Goal: Information Seeking & Learning: Find specific fact

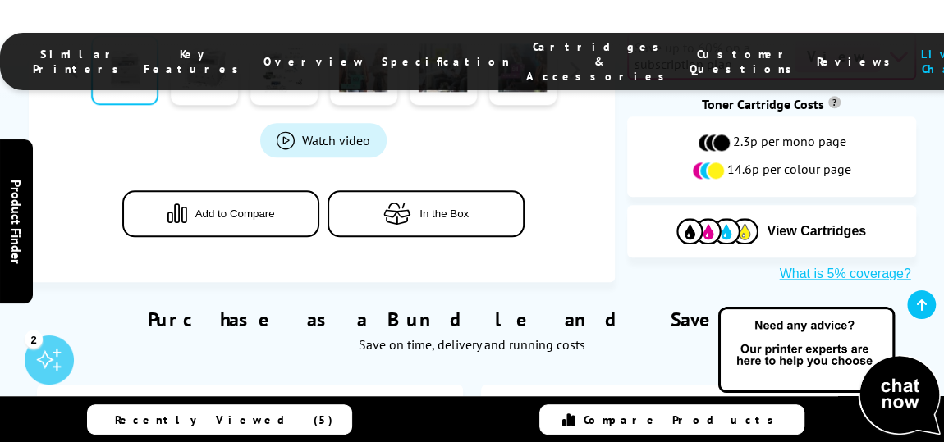
scroll to position [746, 0]
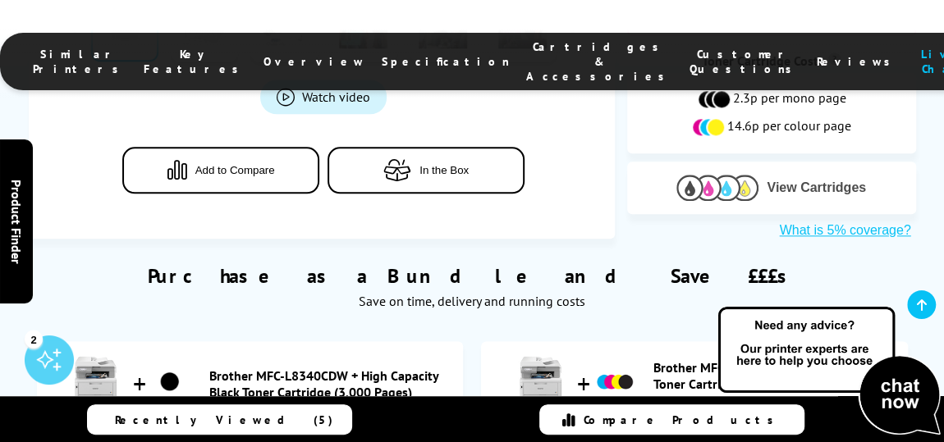
click at [744, 175] on img at bounding box center [717, 187] width 82 height 25
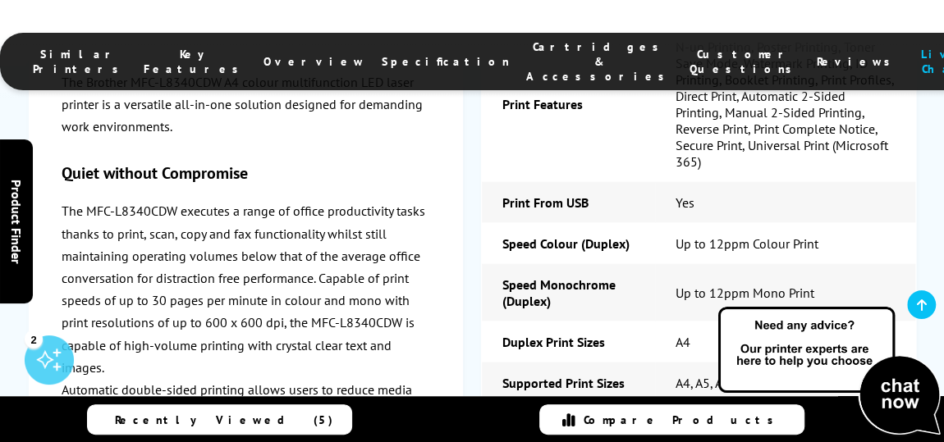
scroll to position [0, 0]
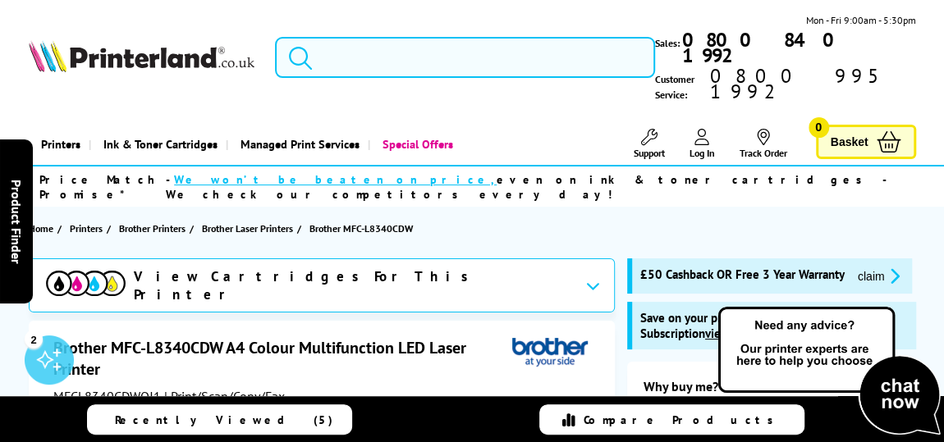
click at [549, 56] on input "search" at bounding box center [465, 57] width 380 height 41
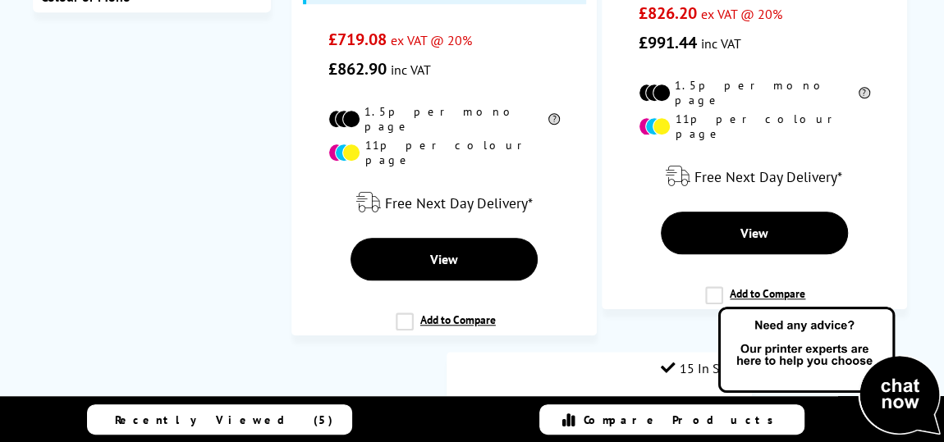
scroll to position [746, 0]
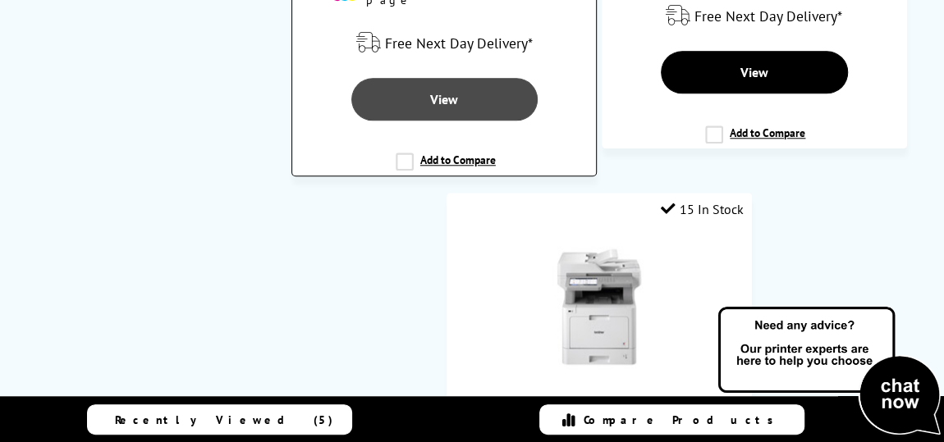
type input "9570"
click at [407, 121] on link "View" at bounding box center [444, 99] width 186 height 43
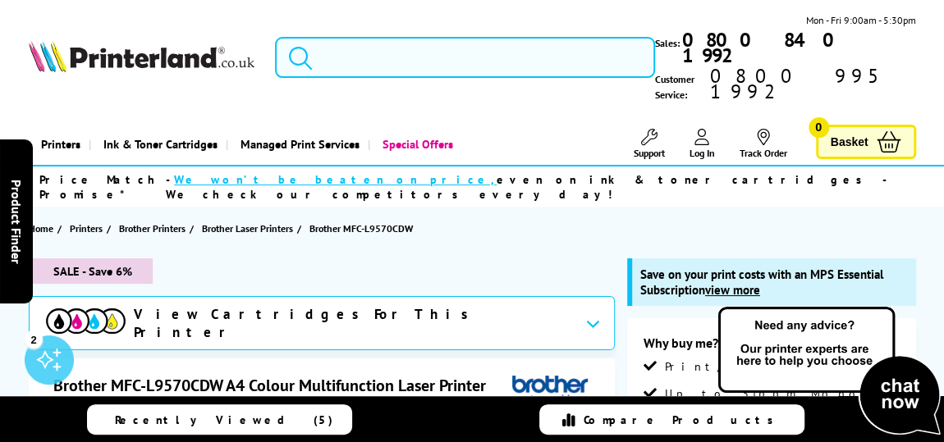
click at [382, 52] on input "search" at bounding box center [465, 57] width 380 height 41
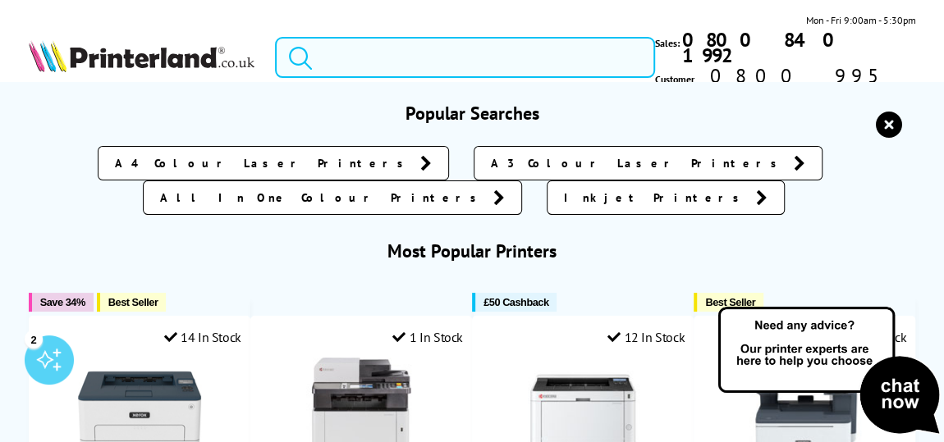
click at [425, 55] on input "search" at bounding box center [465, 57] width 380 height 41
click at [468, 57] on input "search" at bounding box center [465, 57] width 380 height 41
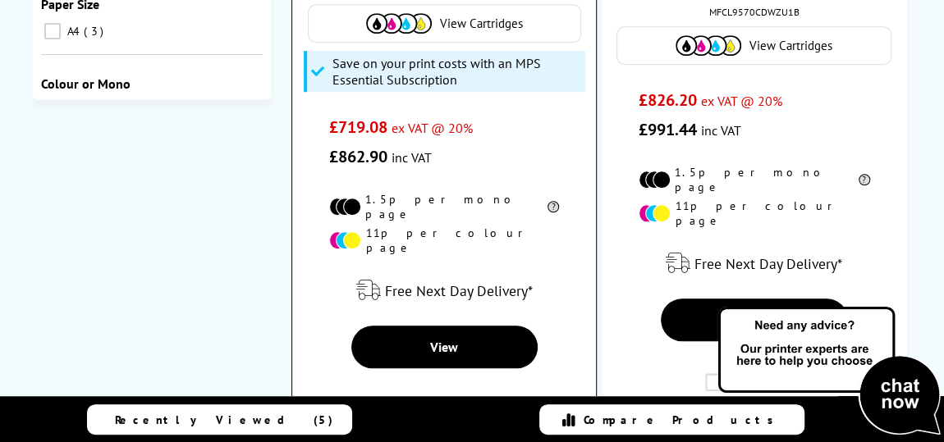
scroll to position [597, 0]
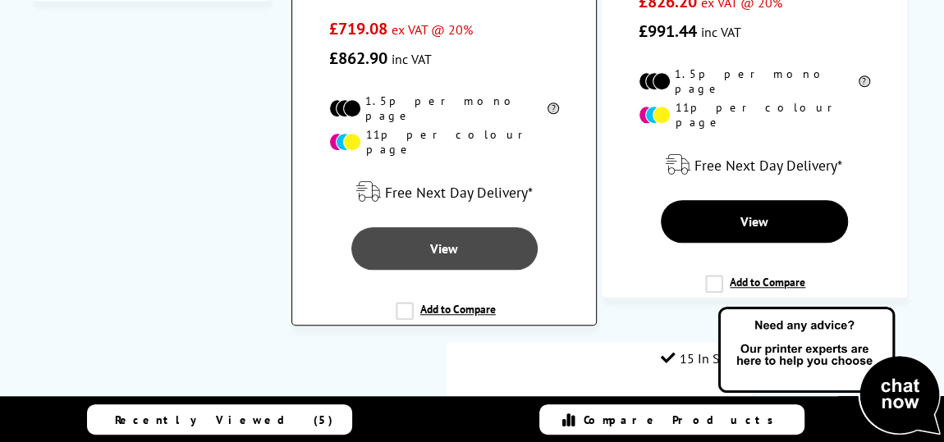
type input "9570"
click at [413, 270] on link "View" at bounding box center [444, 248] width 186 height 43
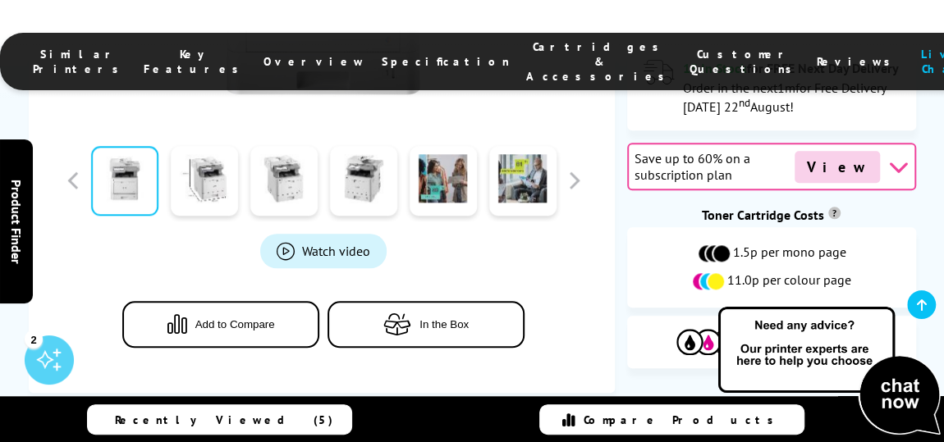
scroll to position [746, 0]
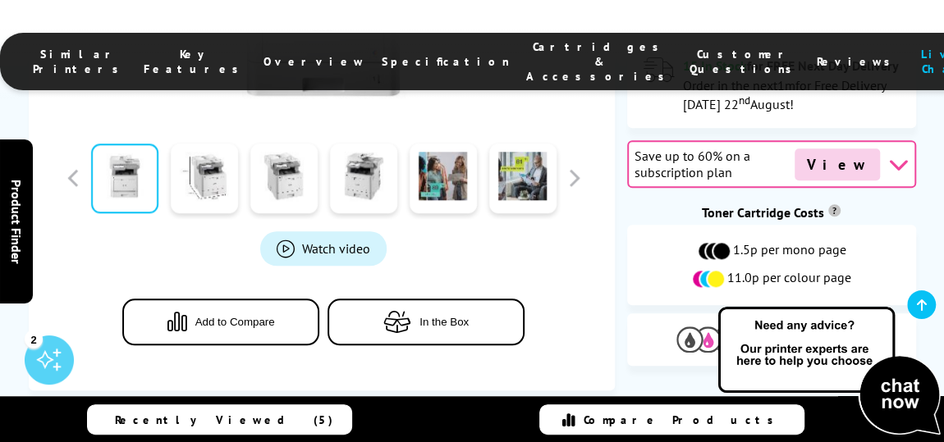
click at [735, 327] on img at bounding box center [717, 339] width 82 height 25
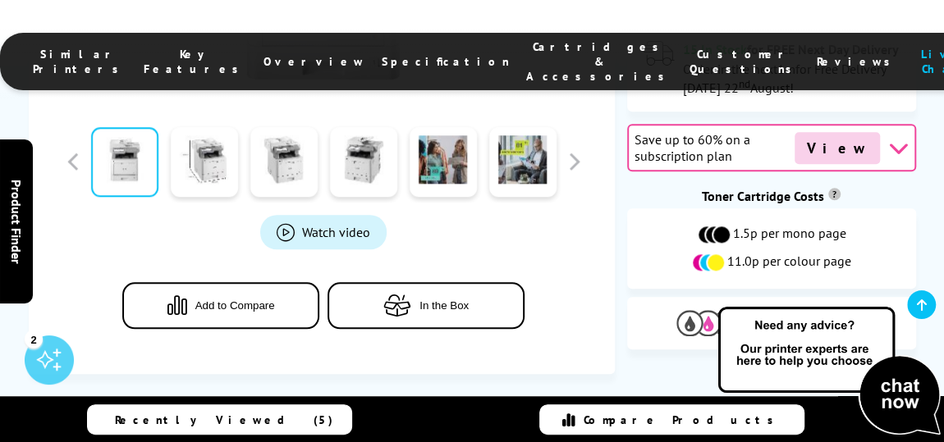
scroll to position [776, 0]
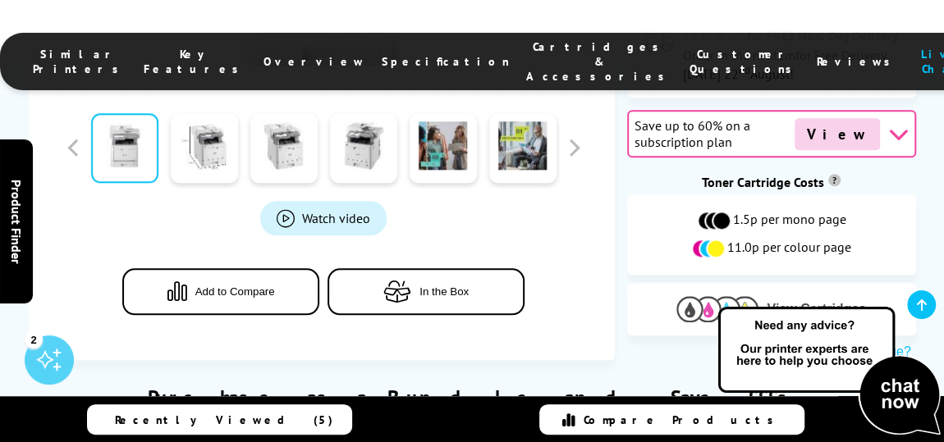
click at [761, 295] on button "View Cartridges" at bounding box center [771, 308] width 264 height 27
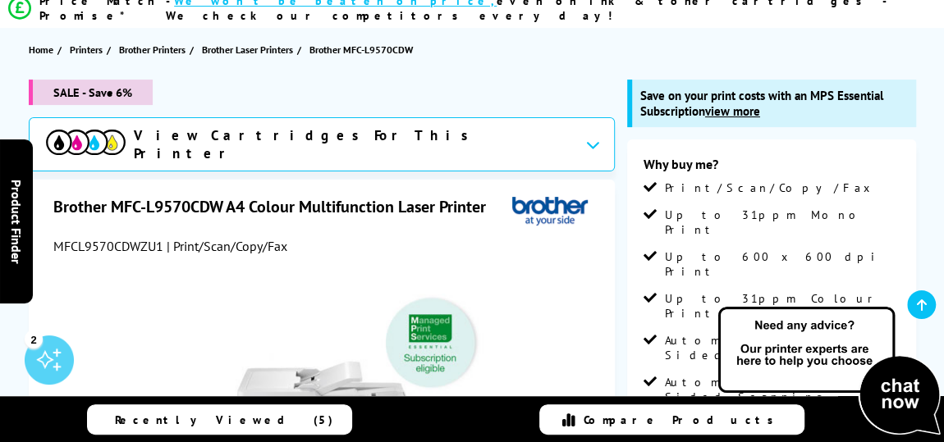
scroll to position [223, 0]
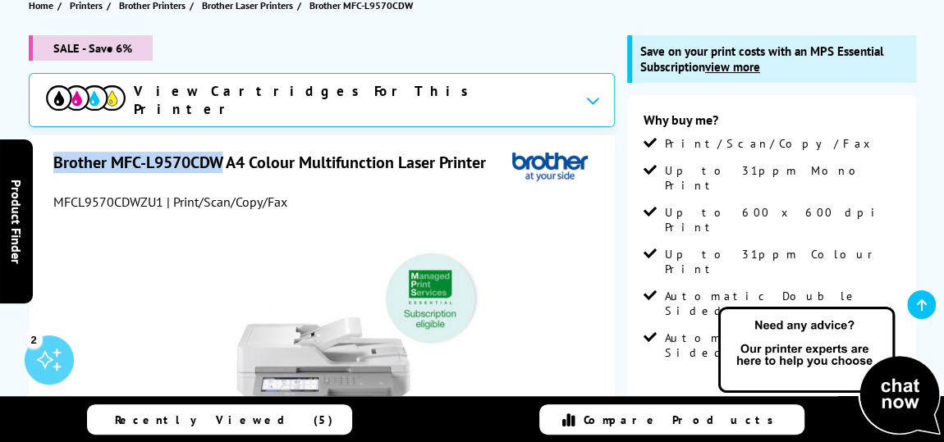
drag, startPoint x: 224, startPoint y: 126, endPoint x: 65, endPoint y: 126, distance: 159.2
click at [54, 152] on h1 "Brother MFC-L9570CDW A4 Colour Multifunction Laser Printer" at bounding box center [277, 162] width 449 height 21
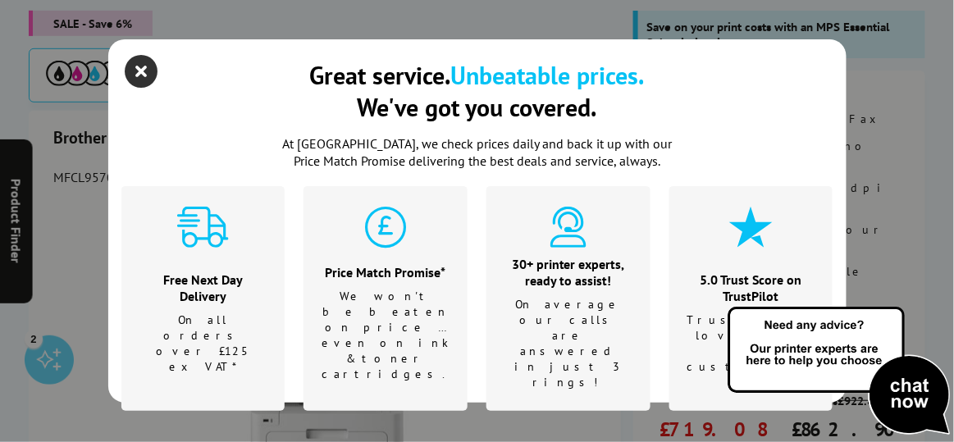
drag, startPoint x: 67, startPoint y: 127, endPoint x: 139, endPoint y: 67, distance: 93.8
click at [139, 67] on icon "close modal" at bounding box center [142, 71] width 33 height 33
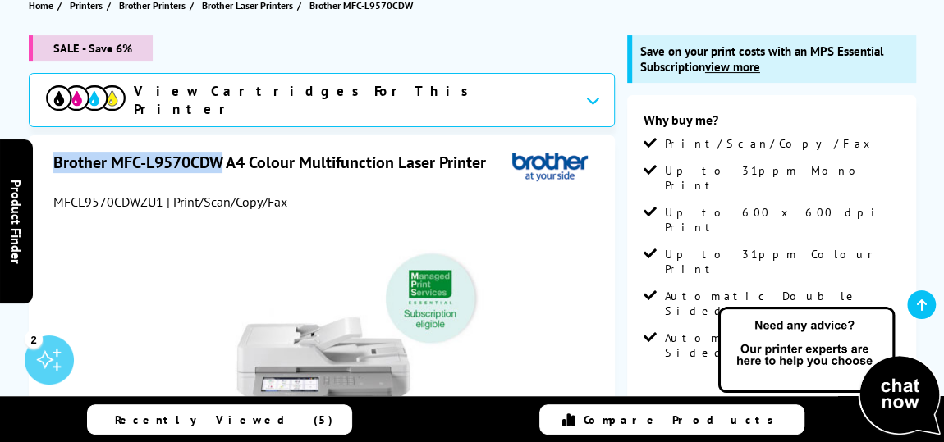
drag, startPoint x: 224, startPoint y: 128, endPoint x: 54, endPoint y: 124, distance: 169.9
click at [54, 152] on h1 "Brother MFC-L9570CDW A4 Colour Multifunction Laser Printer" at bounding box center [277, 162] width 449 height 21
copy h1 "Brother MFC-L9570CDW"
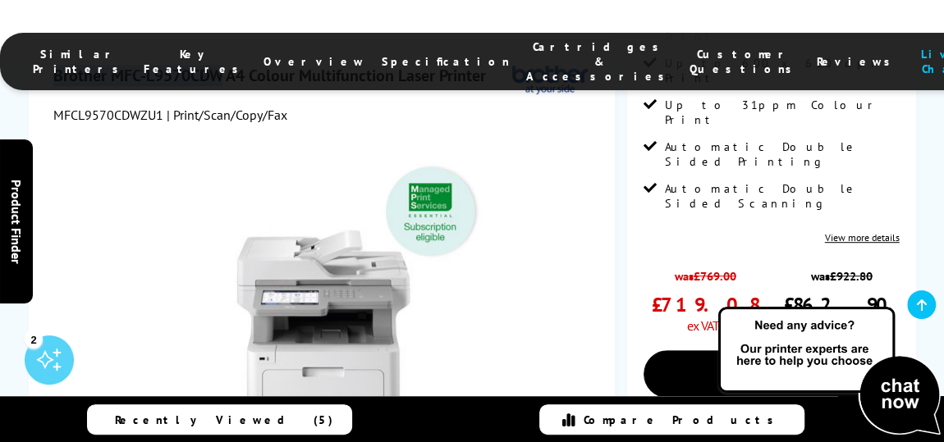
scroll to position [74, 0]
